Goal: Task Accomplishment & Management: Manage account settings

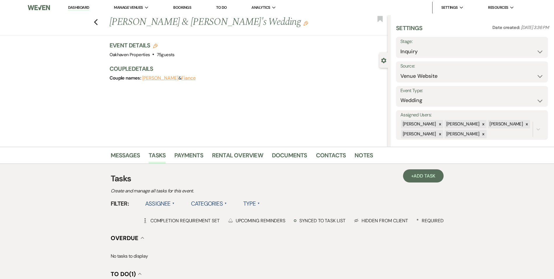
select select "5"
click at [78, 6] on link "Dashboard" at bounding box center [78, 8] width 21 height 6
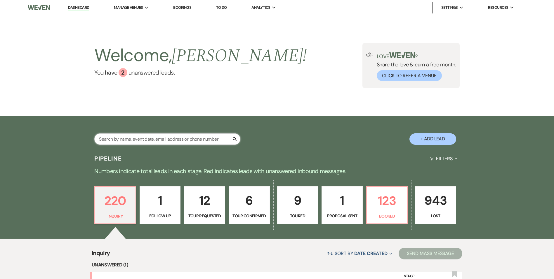
click at [128, 139] on input "text" at bounding box center [167, 138] width 146 height 11
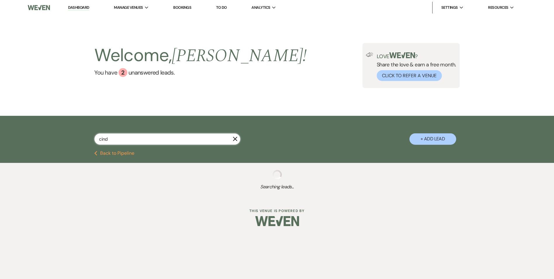
type input "[PERSON_NAME]"
select select "4"
select select "8"
select select "4"
select select "8"
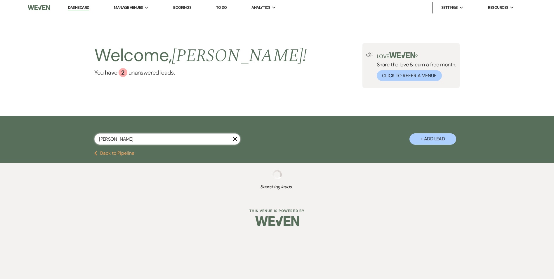
select select "1"
select select "8"
select select "1"
select select "8"
select select "1"
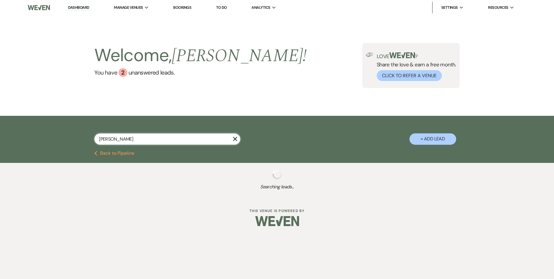
select select "8"
select select "1"
select select "8"
select select "1"
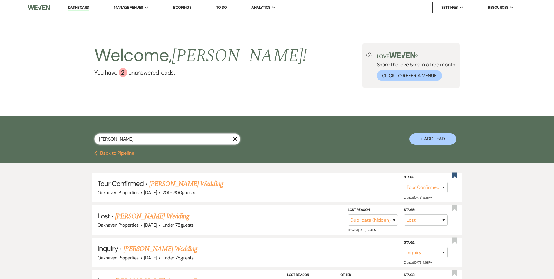
type input "[PERSON_NAME]"
select select "4"
select select "8"
select select "4"
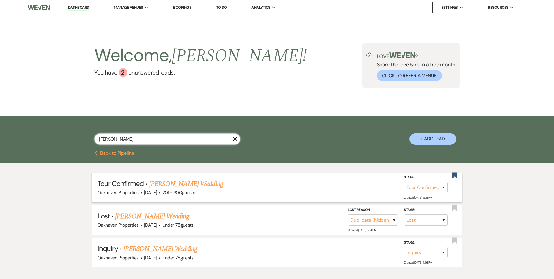
type input "[PERSON_NAME]"
click at [181, 181] on link "[PERSON_NAME] Wedding" at bounding box center [186, 184] width 74 height 11
select select "4"
select select "2"
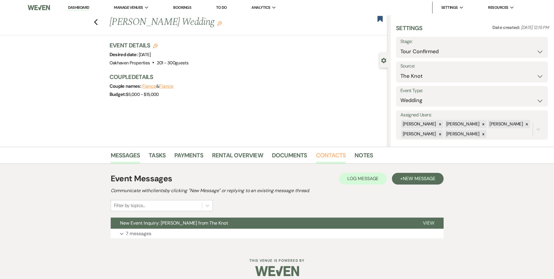
click at [332, 158] on link "Contacts" at bounding box center [331, 156] width 30 height 13
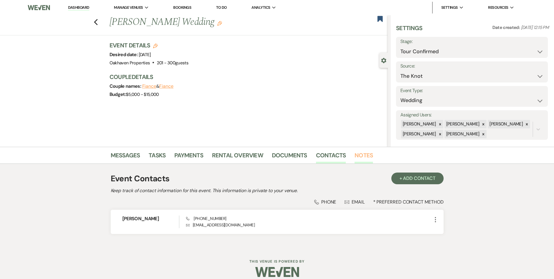
click at [361, 160] on link "Notes" at bounding box center [364, 156] width 18 height 13
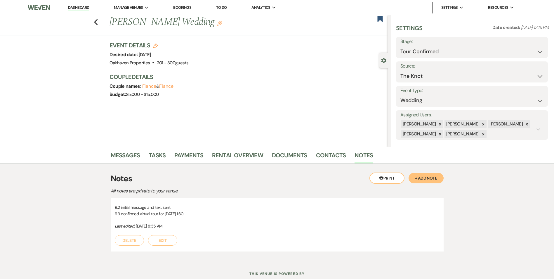
click at [161, 239] on button "Edit" at bounding box center [162, 240] width 29 height 11
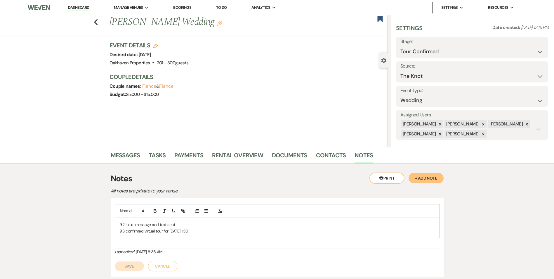
click at [196, 230] on p "9.3 confirmed virtual tour for [DATE] 1:30" at bounding box center [277, 231] width 316 height 6
click at [130, 272] on button "Save" at bounding box center [129, 272] width 29 height 9
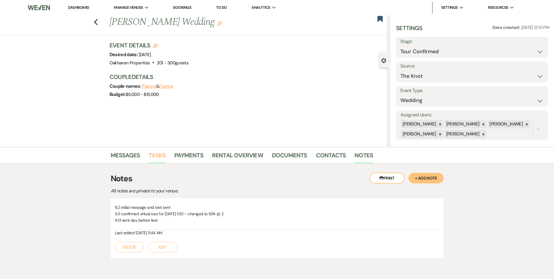
click at [156, 150] on link "Tasks" at bounding box center [157, 156] width 17 height 13
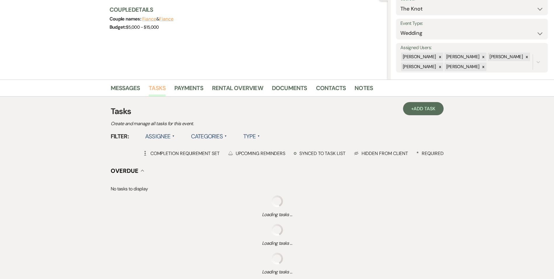
scroll to position [67, 0]
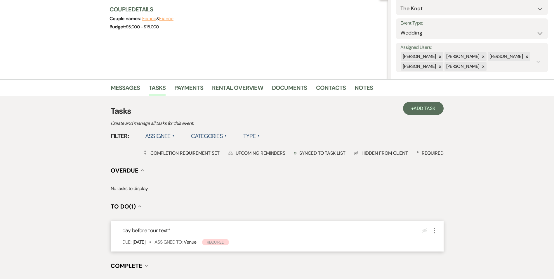
click at [433, 229] on icon "More" at bounding box center [434, 230] width 7 height 7
click at [448, 269] on button "Plan Portal Link Mark As Complete" at bounding box center [459, 269] width 57 height 9
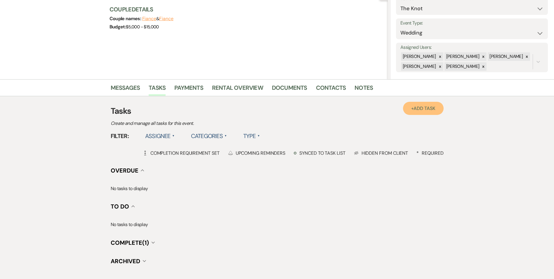
click at [425, 112] on link "+ Add Task" at bounding box center [423, 108] width 40 height 13
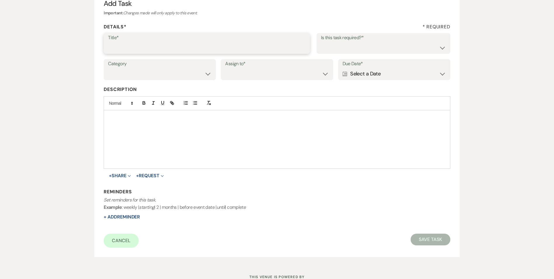
click at [142, 49] on input "Title*" at bounding box center [207, 47] width 198 height 11
type input "day after tour text"
click at [341, 52] on select "Yes No" at bounding box center [383, 47] width 125 height 11
click at [321, 42] on select "Yes No" at bounding box center [383, 47] width 125 height 11
click at [333, 47] on select "Yes No" at bounding box center [383, 47] width 125 height 11
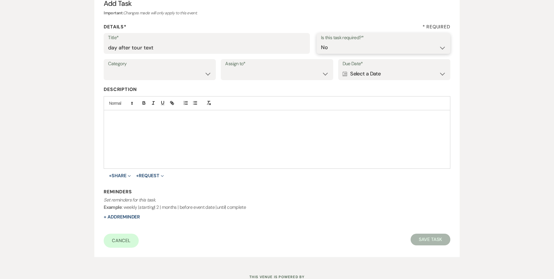
select select "true"
click at [321, 42] on select "Yes No" at bounding box center [383, 47] width 125 height 11
click at [164, 75] on select "Venue Vendors Guests Details Finalize & Share" at bounding box center [159, 73] width 103 height 11
select select "31"
click at [108, 68] on select "Venue Vendors Guests Details Finalize & Share" at bounding box center [159, 73] width 103 height 11
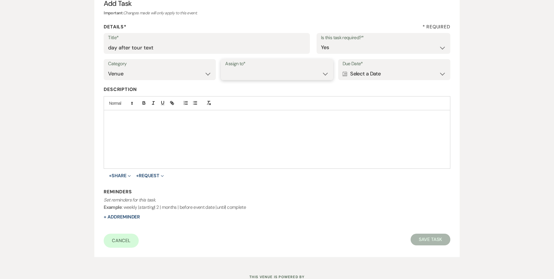
click at [254, 77] on select "Venue Client" at bounding box center [276, 73] width 103 height 11
select select "venueHost"
click at [225, 68] on select "Venue Client" at bounding box center [276, 73] width 103 height 11
click at [364, 73] on div "Calendar Select a Date Expand" at bounding box center [394, 73] width 103 height 11
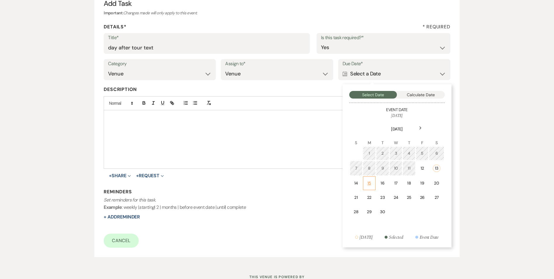
click at [368, 187] on td "15" at bounding box center [369, 183] width 13 height 14
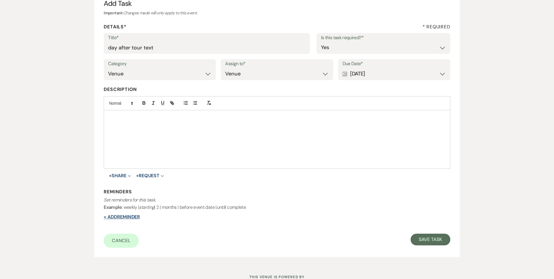
click at [132, 216] on button "+ Add Reminder" at bounding box center [122, 216] width 36 height 5
select select "host"
select select "days"
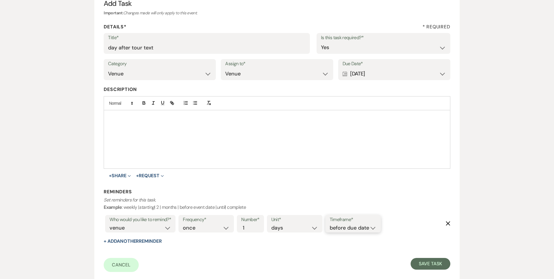
click at [356, 230] on select "before due date after due date on due date on custom date" at bounding box center [353, 228] width 47 height 8
select select "onDueDate"
click at [330, 224] on select "before due date after due date on due date on custom date" at bounding box center [353, 228] width 47 height 8
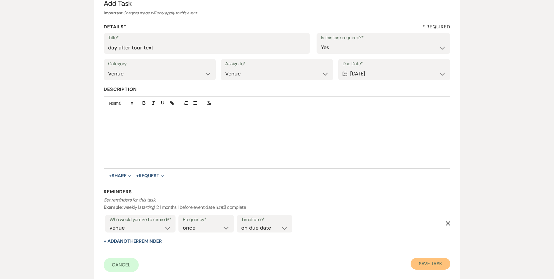
click at [439, 264] on button "Save Task" at bounding box center [430, 264] width 39 height 12
select select "4"
select select "2"
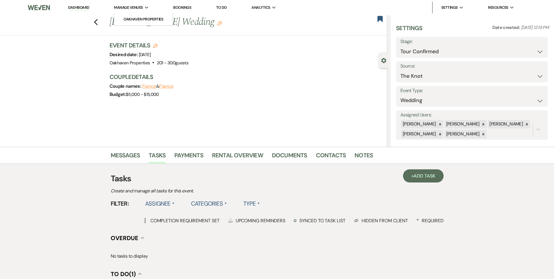
drag, startPoint x: 83, startPoint y: 6, endPoint x: 116, endPoint y: 5, distance: 33.0
click at [83, 6] on link "Dashboard" at bounding box center [78, 8] width 21 height 6
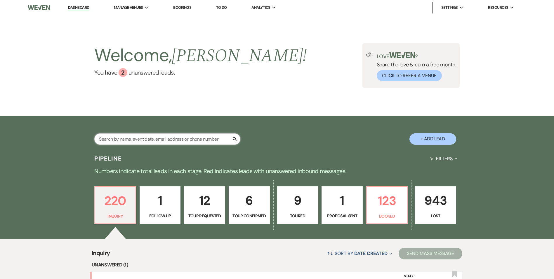
click at [126, 141] on input "text" at bounding box center [167, 138] width 146 height 11
type input "gra"
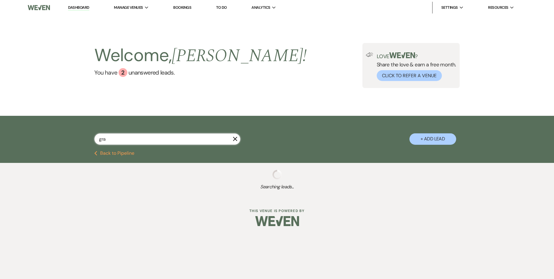
select select "4"
select select "8"
select select "4"
select select "8"
select select "6"
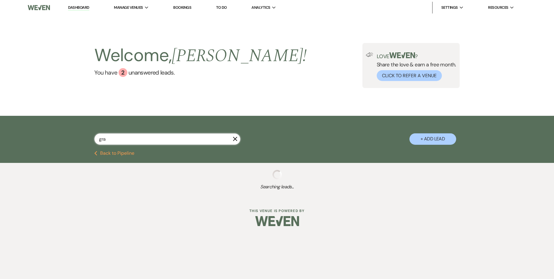
select select "8"
select select "5"
select select "8"
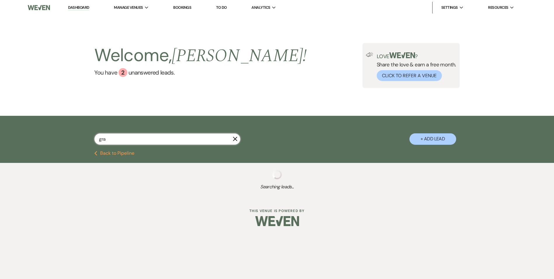
select select "7"
select select "8"
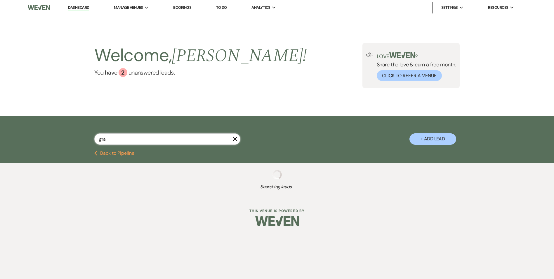
select select "8"
select select "5"
select select "8"
select select "6"
select select "8"
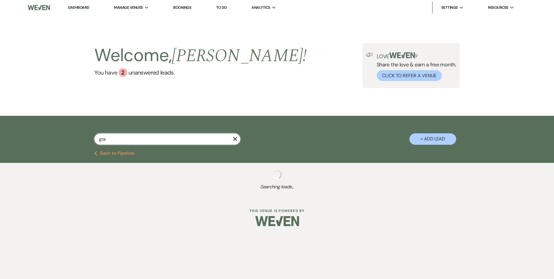
select select "6"
select select "8"
select select "5"
select select "8"
select select "5"
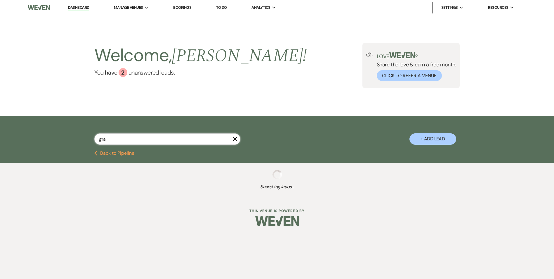
select select "8"
select select "6"
select select "8"
select select "5"
select select "8"
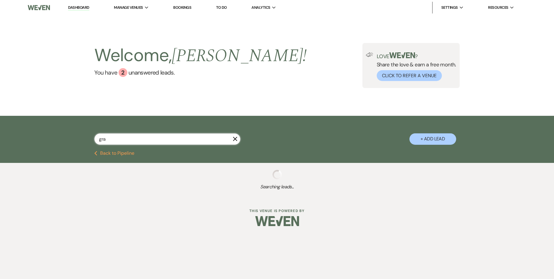
select select "5"
select select "8"
select select "6"
select select "8"
select select "6"
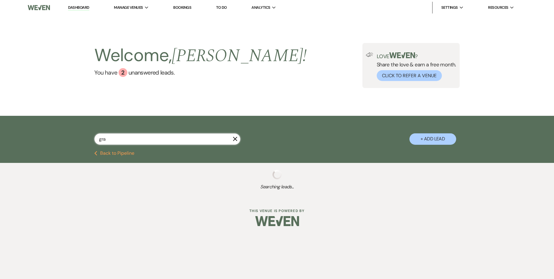
select select "8"
select select "10"
select select "8"
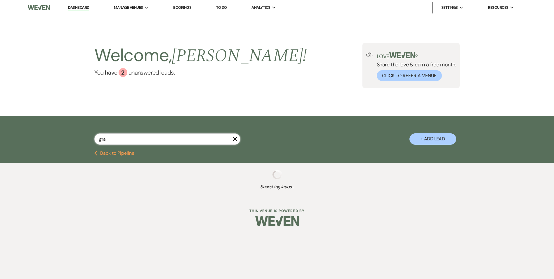
select select "6"
select select "8"
select select "6"
select select "8"
select select "1"
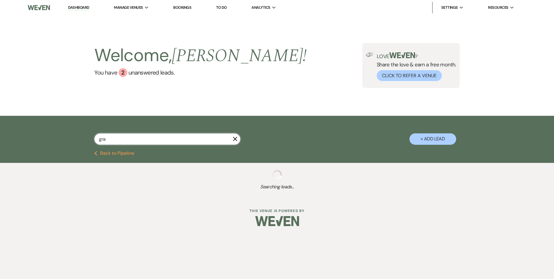
select select "8"
select select "6"
select select "8"
select select "3"
select select "8"
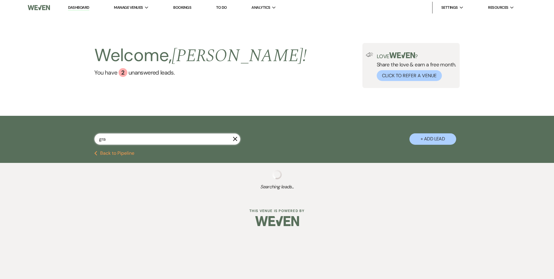
select select "6"
select select "8"
select select "6"
select select "8"
select select "4"
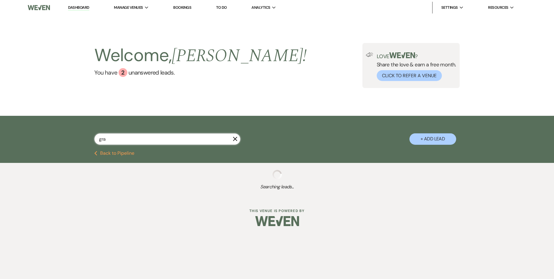
select select "8"
select select "6"
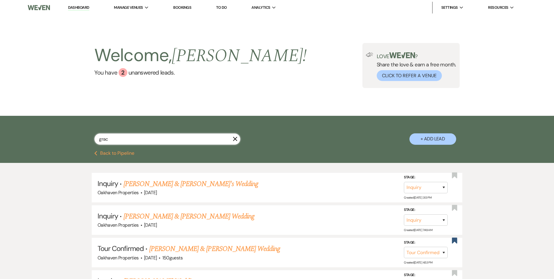
type input "grace"
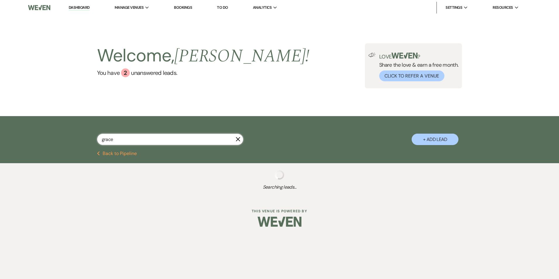
select select "4"
select select "8"
select select "4"
select select "8"
select select "5"
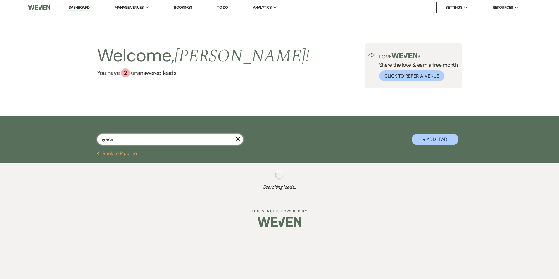
select select "8"
select select "7"
select select "8"
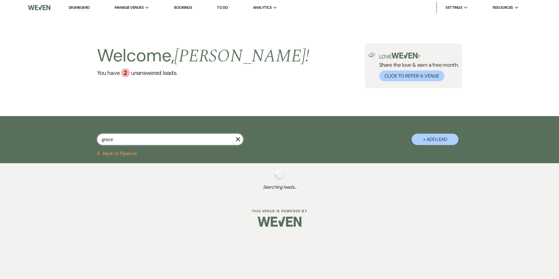
select select "5"
select select "8"
select select "5"
select select "8"
select select "6"
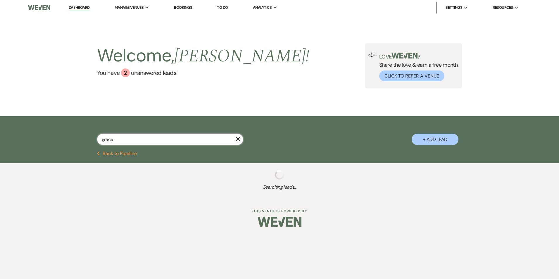
select select "8"
select select "10"
select select "8"
select select "6"
select select "8"
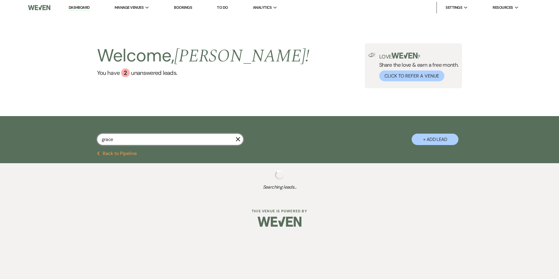
select select "6"
type input "[PERSON_NAME]"
select select "4"
select select "8"
select select "5"
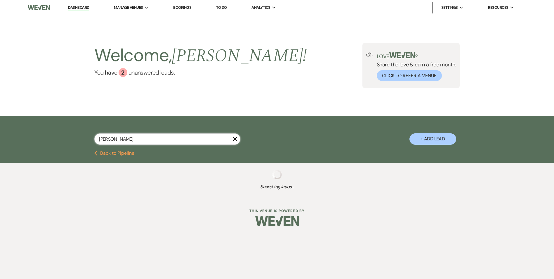
select select "8"
select select "7"
select select "8"
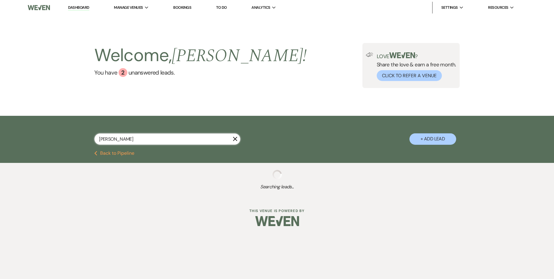
select select "5"
select select "8"
select select "5"
select select "8"
select select "6"
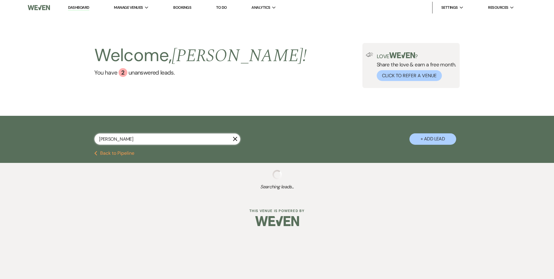
select select "8"
select select "6"
select select "8"
select select "10"
select select "8"
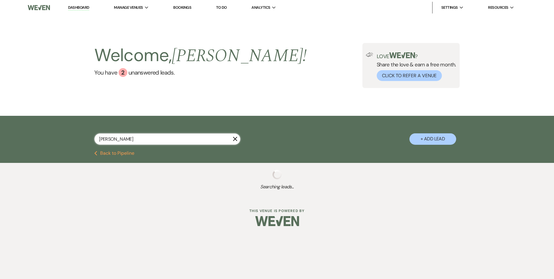
select select "6"
select select "8"
select select "3"
select select "8"
select select "5"
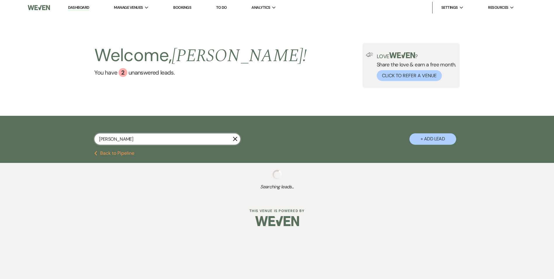
select select "8"
select select "6"
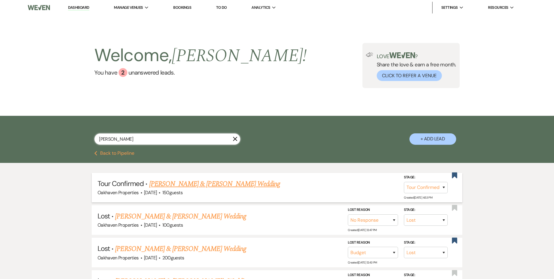
type input "[PERSON_NAME]"
click at [176, 181] on link "[PERSON_NAME] & [PERSON_NAME] Wedding" at bounding box center [214, 184] width 131 height 11
select select "4"
select select "5"
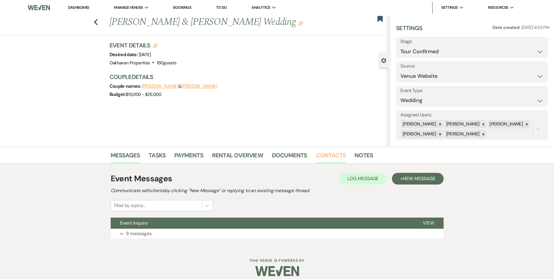
click at [330, 157] on link "Contacts" at bounding box center [331, 156] width 30 height 13
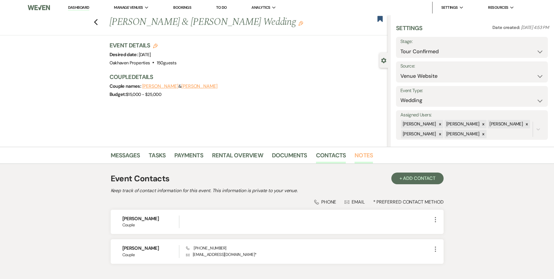
click at [361, 155] on link "Notes" at bounding box center [364, 156] width 18 height 13
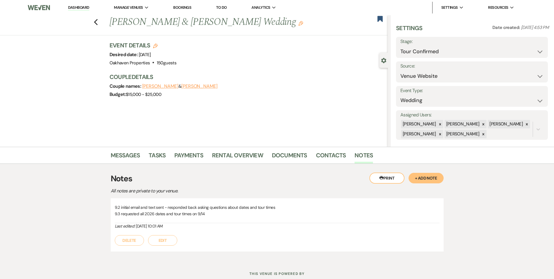
click at [174, 239] on button "Edit" at bounding box center [162, 240] width 29 height 11
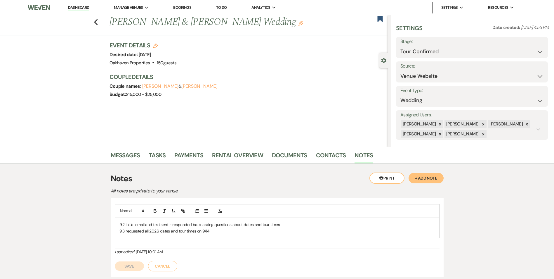
click at [214, 229] on p "9.3 requested all 2026 dates and tour times on 9/14" at bounding box center [277, 231] width 316 height 6
click at [126, 266] on button "Save" at bounding box center [129, 265] width 29 height 9
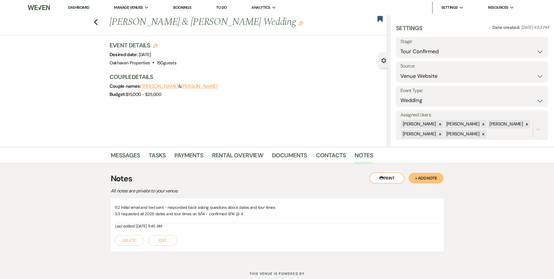
drag, startPoint x: 82, startPoint y: 6, endPoint x: 72, endPoint y: 14, distance: 12.4
click at [82, 6] on link "Dashboard" at bounding box center [78, 8] width 21 height 6
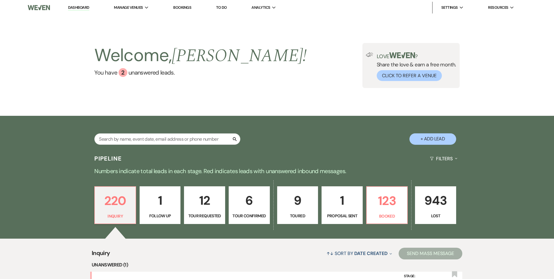
scroll to position [74, 0]
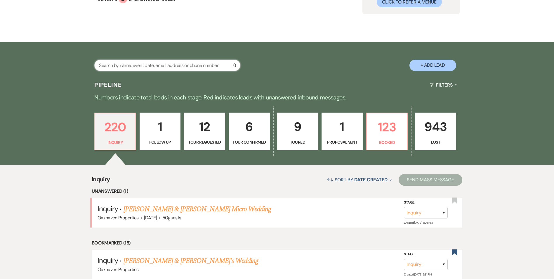
click at [143, 66] on input "text" at bounding box center [167, 65] width 146 height 11
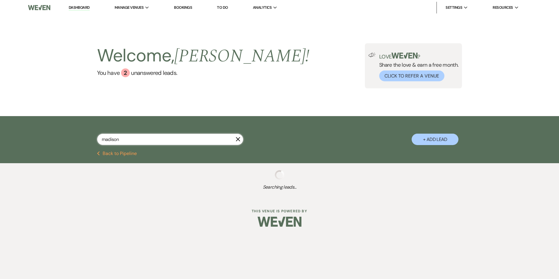
type input "[PERSON_NAME]"
select select "4"
select select "8"
select select "4"
select select "5"
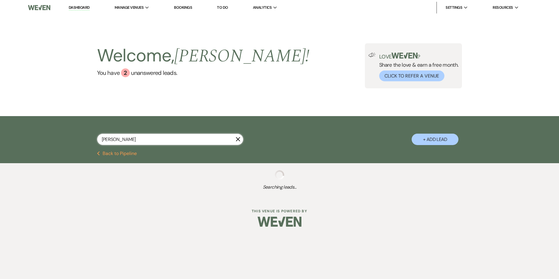
select select "8"
select select "7"
select select "8"
select select "5"
select select "8"
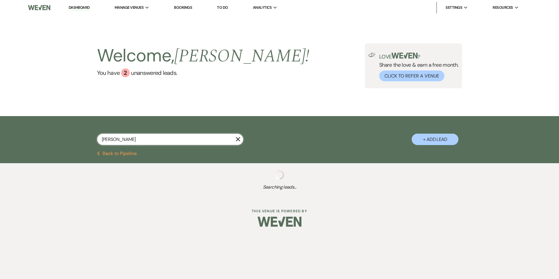
select select "7"
select select "8"
select select "6"
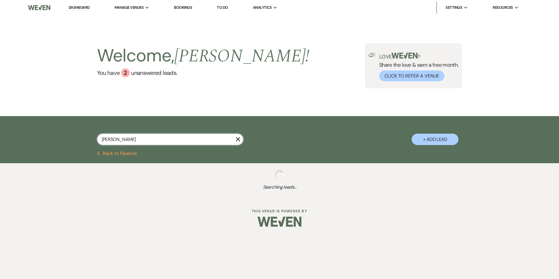
select select "8"
select select "6"
select select "8"
select select "5"
select select "8"
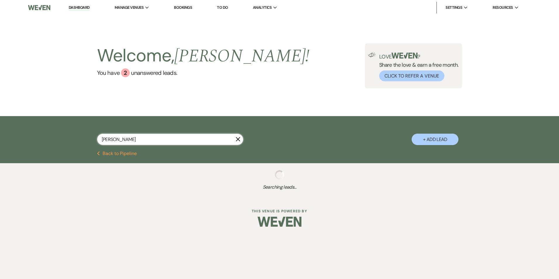
select select "5"
select select "8"
select select "5"
select select "8"
select select "5"
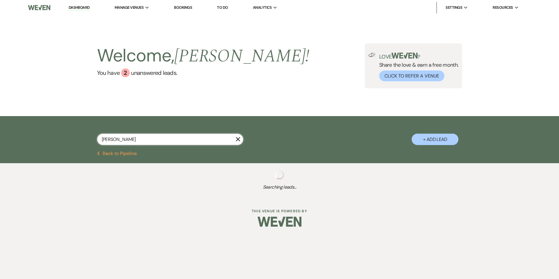
select select "8"
select select "5"
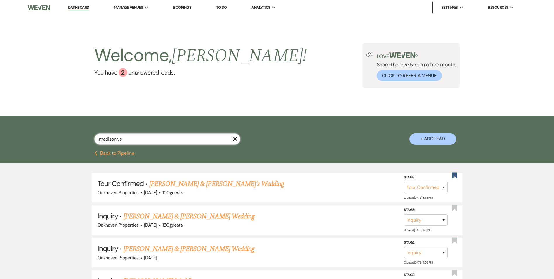
type input "[PERSON_NAME]"
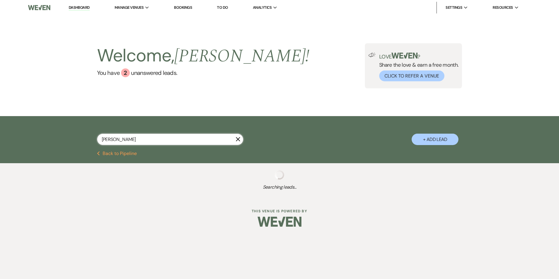
select select "4"
select select "8"
select select "6"
select select "8"
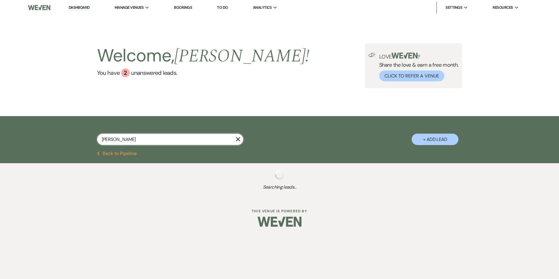
select select "4"
select select "5"
select select "8"
select select "7"
select select "8"
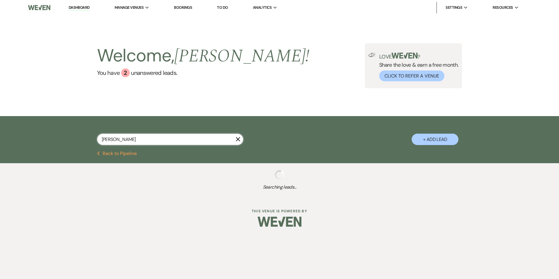
select select "5"
select select "8"
select select "7"
select select "8"
select select "6"
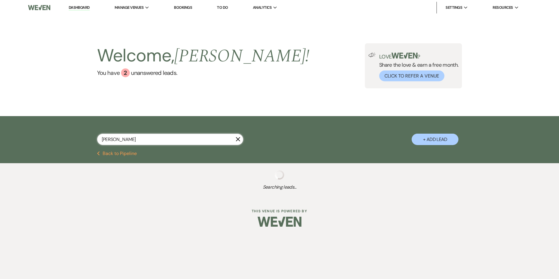
select select "8"
select select "1"
select select "8"
select select "6"
select select "8"
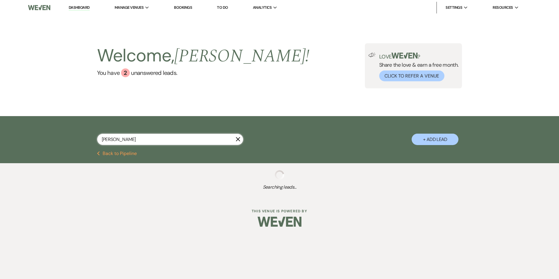
select select "8"
select select "6"
select select "8"
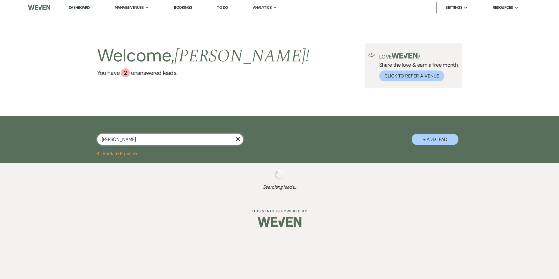
select select "8"
select select "1"
select select "8"
select select "5"
select select "8"
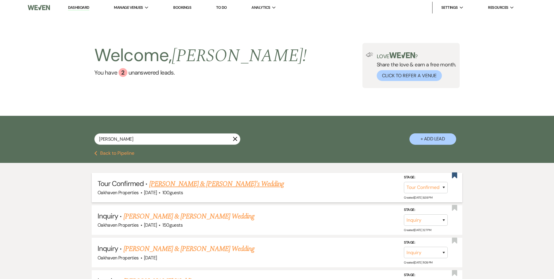
click at [177, 181] on link "[PERSON_NAME] & [PERSON_NAME]'s Wedding" at bounding box center [216, 184] width 135 height 11
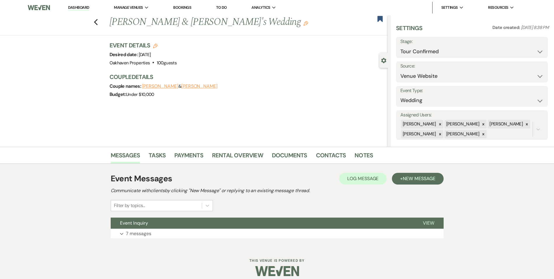
click at [371, 157] on li "Notes" at bounding box center [368, 156] width 27 height 14
click at [358, 156] on link "Notes" at bounding box center [364, 156] width 18 height 13
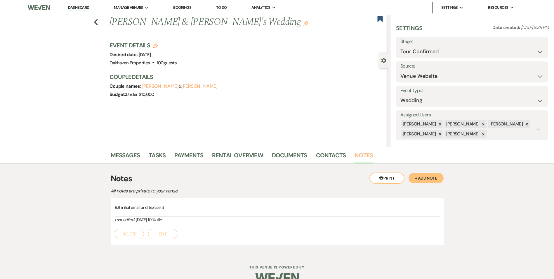
scroll to position [13, 0]
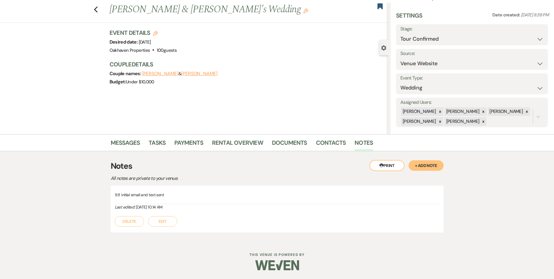
click at [171, 220] on button "Edit" at bounding box center [162, 221] width 29 height 11
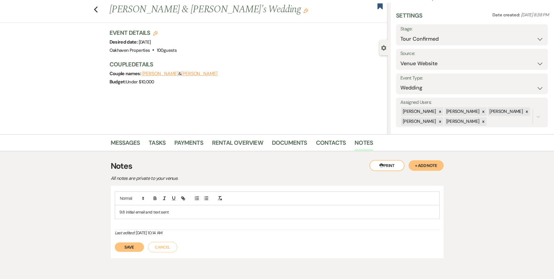
click at [181, 212] on p "9.8 initial email and text sent" at bounding box center [277, 212] width 316 height 6
click at [124, 256] on button "Save" at bounding box center [129, 253] width 29 height 9
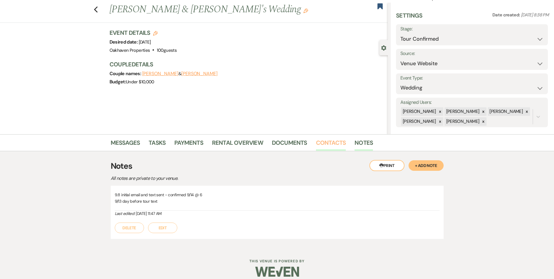
click at [320, 145] on link "Contacts" at bounding box center [331, 144] width 30 height 13
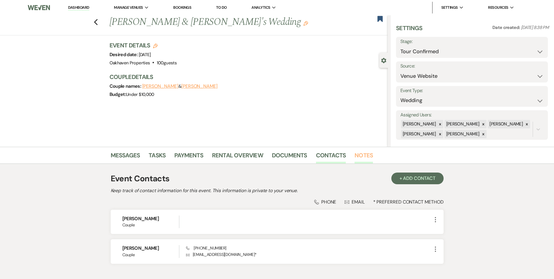
click at [357, 156] on link "Notes" at bounding box center [364, 156] width 18 height 13
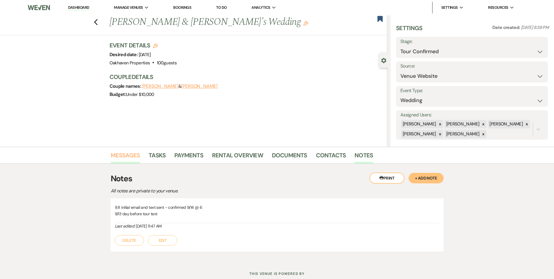
click at [120, 155] on link "Messages" at bounding box center [126, 156] width 30 height 13
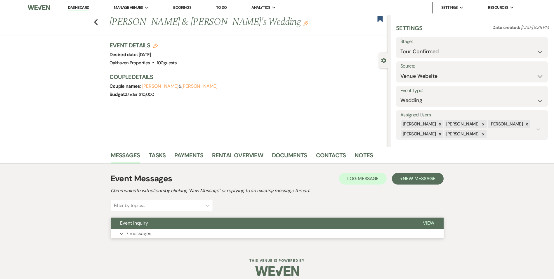
click at [429, 221] on span "View" at bounding box center [428, 223] width 11 height 6
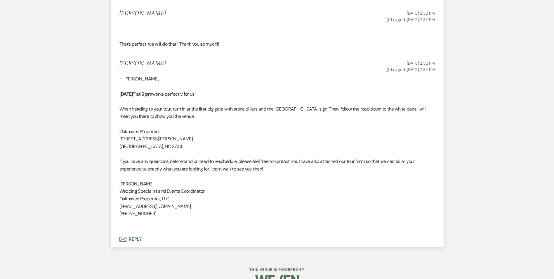
scroll to position [848, 0]
